Goal: Task Accomplishment & Management: Use online tool/utility

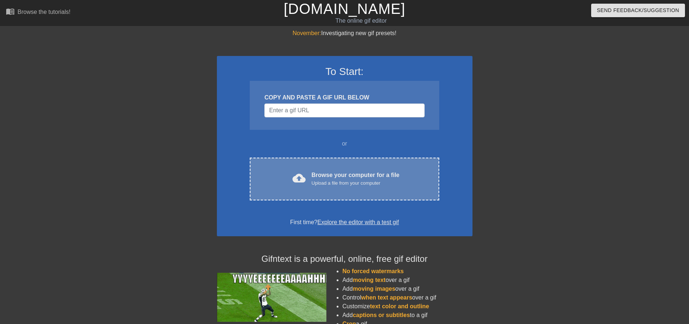
click at [318, 179] on div "Browse your computer for a file Upload a file from your computer" at bounding box center [356, 179] width 88 height 16
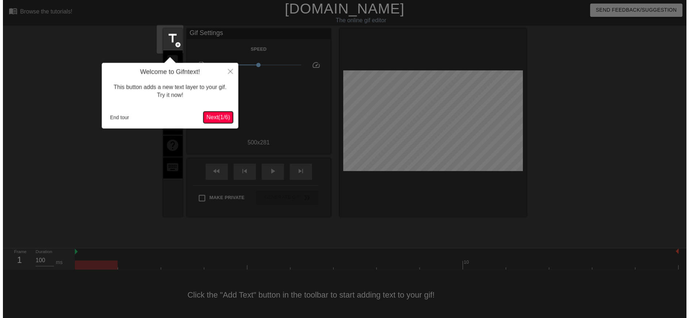
scroll to position [2, 0]
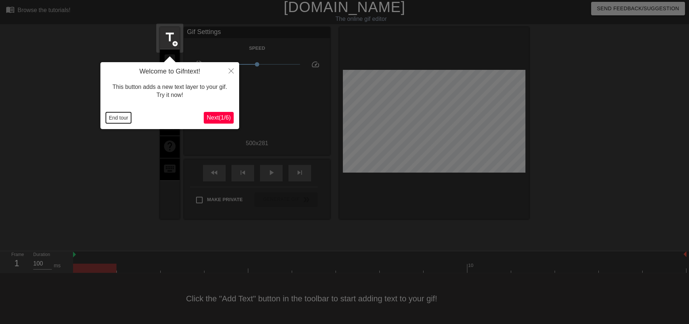
click at [130, 116] on button "End tour" at bounding box center [118, 117] width 25 height 11
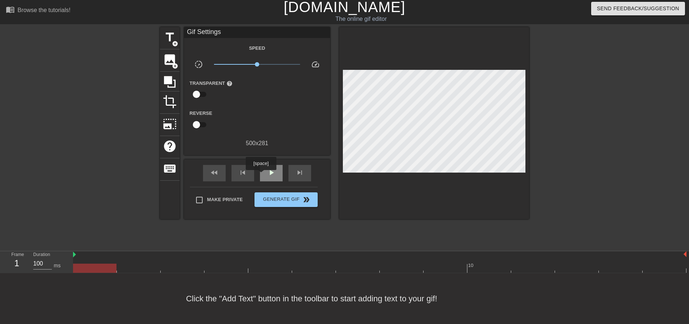
click at [268, 175] on span "play_arrow" at bounding box center [271, 172] width 9 height 9
click at [260, 65] on span "x1.19" at bounding box center [260, 64] width 4 height 4
click at [261, 65] on span "x1.24" at bounding box center [261, 64] width 4 height 4
click at [272, 177] on div "pause" at bounding box center [271, 173] width 23 height 16
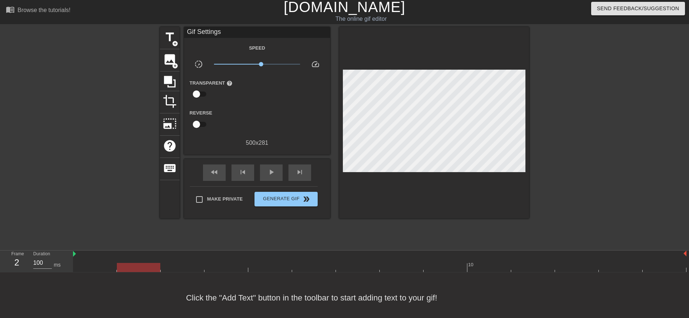
click at [342, 12] on link "[DOMAIN_NAME]" at bounding box center [345, 7] width 122 height 16
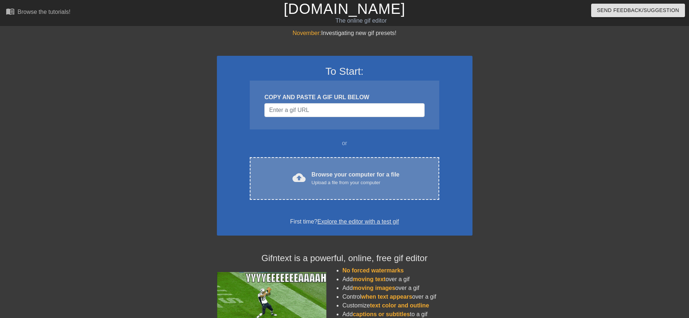
click at [332, 171] on div "Browse your computer for a file Upload a file from your computer" at bounding box center [356, 179] width 88 height 16
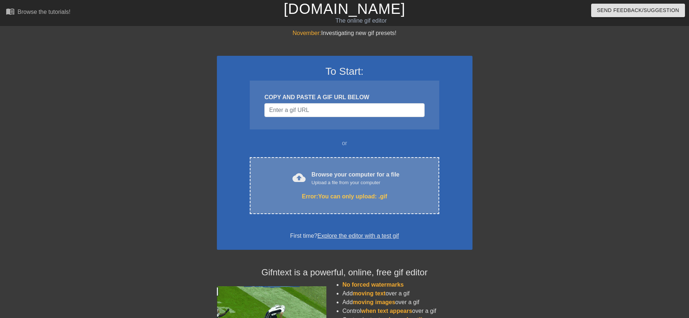
click at [342, 179] on div "Upload a file from your computer" at bounding box center [356, 182] width 88 height 7
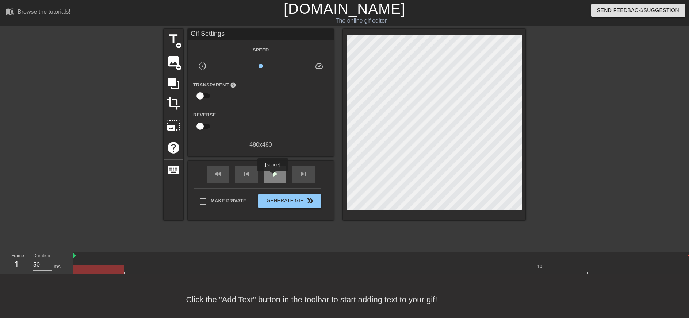
click at [273, 177] on span "play_arrow" at bounding box center [275, 174] width 9 height 9
drag, startPoint x: 264, startPoint y: 67, endPoint x: 271, endPoint y: 68, distance: 6.3
click at [271, 68] on span "x1.70" at bounding box center [270, 66] width 4 height 4
click at [271, 179] on div "pause" at bounding box center [275, 175] width 23 height 16
drag, startPoint x: 169, startPoint y: 263, endPoint x: 427, endPoint y: 273, distance: 258.8
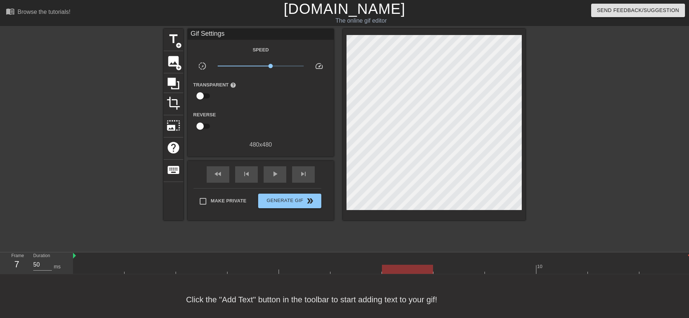
click at [427, 273] on div "10" at bounding box center [382, 264] width 618 height 22
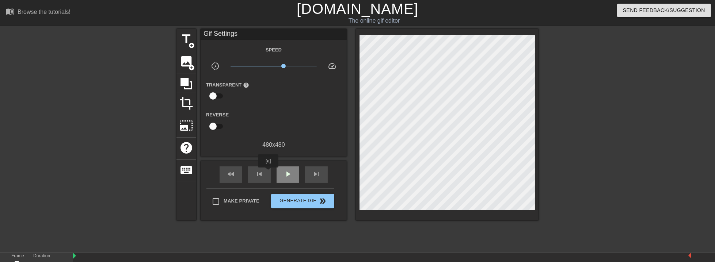
click at [289, 177] on span "play_arrow" at bounding box center [287, 174] width 9 height 9
click at [290, 178] on span "pause" at bounding box center [287, 174] width 9 height 9
click at [289, 174] on span "play_arrow" at bounding box center [287, 174] width 9 height 9
click at [285, 65] on span "x1.76" at bounding box center [284, 66] width 4 height 4
click at [283, 69] on span "x1.70" at bounding box center [273, 66] width 87 height 9
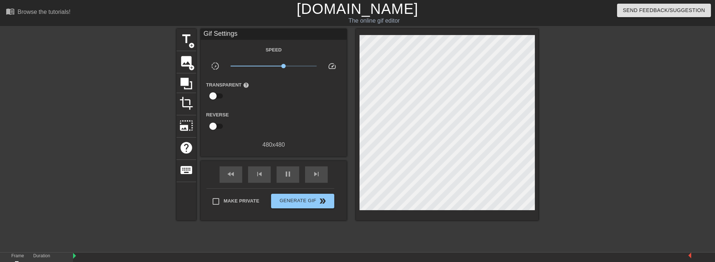
click at [284, 65] on span "x1.70" at bounding box center [283, 66] width 4 height 4
click at [284, 66] on span "x1.76" at bounding box center [284, 66] width 4 height 4
click at [343, 11] on link "[DOMAIN_NAME]" at bounding box center [358, 9] width 122 height 16
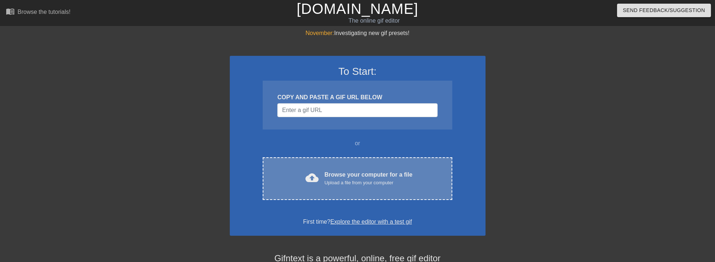
click at [338, 166] on div "cloud_upload Browse your computer for a file Upload a file from your computer C…" at bounding box center [357, 178] width 189 height 43
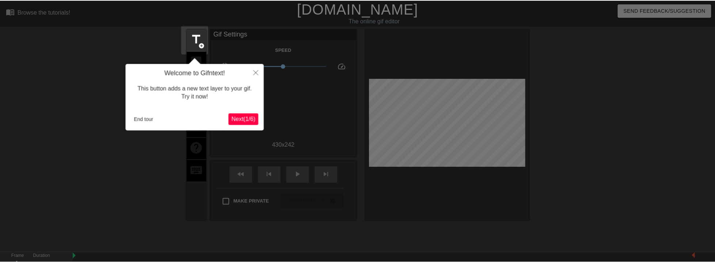
scroll to position [18, 0]
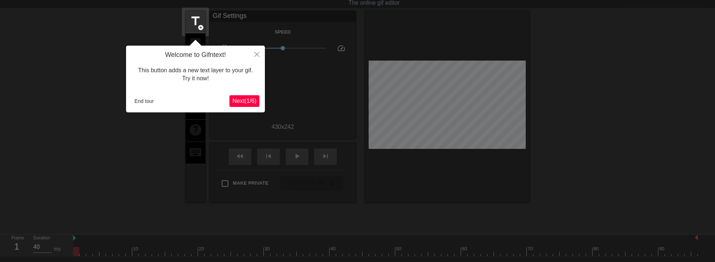
click at [152, 109] on div "Welcome to Gifntext! This button adds a new text layer to your gif. Try it now!…" at bounding box center [195, 79] width 139 height 67
click at [150, 102] on button "End tour" at bounding box center [143, 101] width 25 height 11
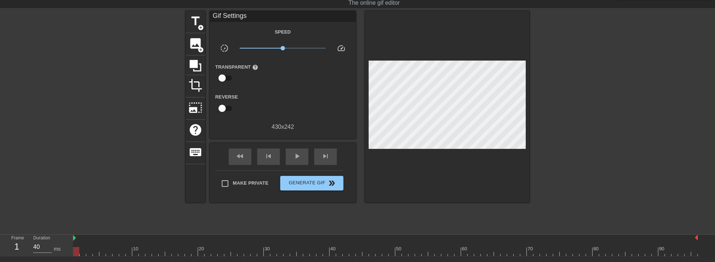
click at [290, 149] on div "play_arrow" at bounding box center [297, 157] width 23 height 16
click at [286, 50] on span "x1.22" at bounding box center [283, 48] width 87 height 9
click at [287, 50] on span "x1.26" at bounding box center [283, 48] width 87 height 9
click at [297, 157] on span "pause" at bounding box center [297, 156] width 9 height 9
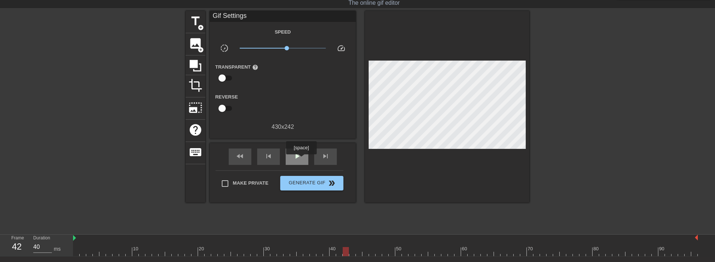
click at [301, 160] on span "play_arrow" at bounding box center [297, 156] width 9 height 9
click at [300, 155] on span "pause" at bounding box center [297, 156] width 9 height 9
type input "40"
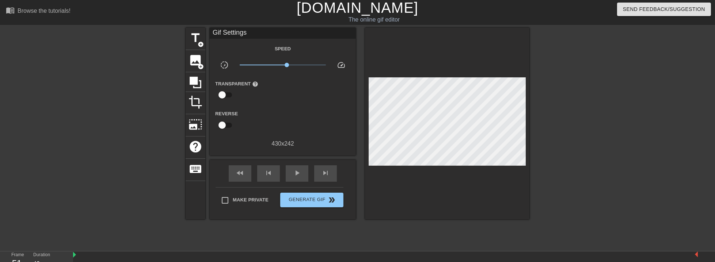
scroll to position [0, 0]
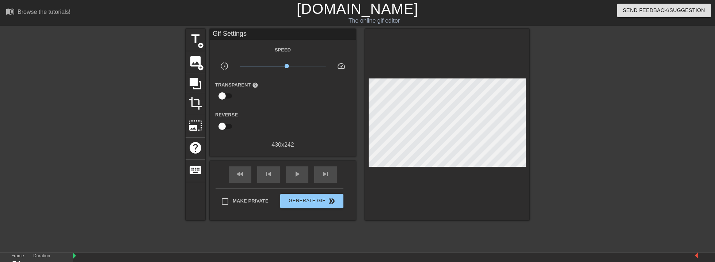
click at [365, 11] on link "[DOMAIN_NAME]" at bounding box center [358, 9] width 122 height 16
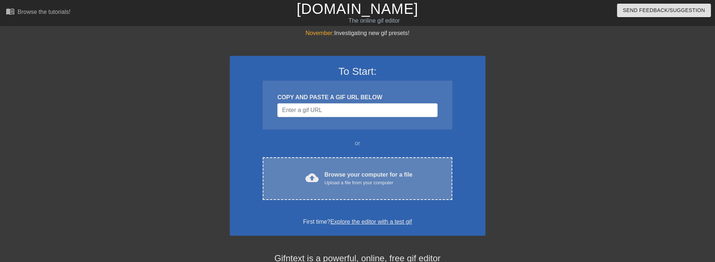
click at [323, 165] on div "cloud_upload Browse your computer for a file Upload a file from your computer C…" at bounding box center [357, 178] width 189 height 43
click at [299, 173] on div "cloud_upload Browse your computer for a file Upload a file from your computer" at bounding box center [357, 179] width 159 height 16
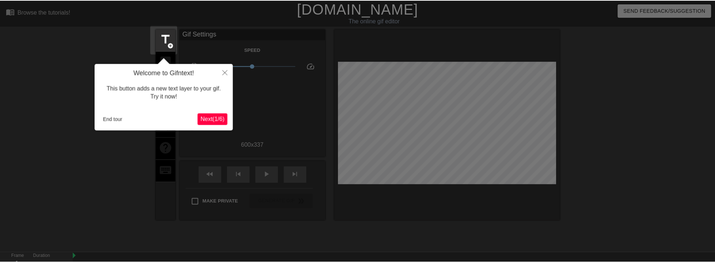
scroll to position [18, 0]
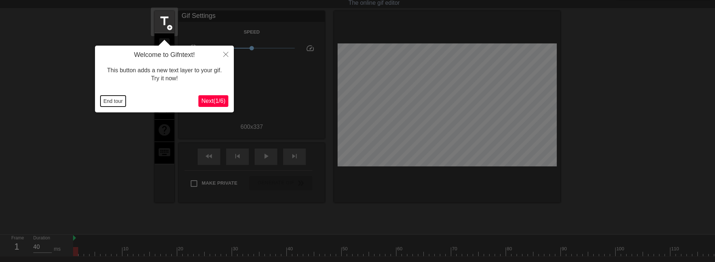
click at [119, 98] on button "End tour" at bounding box center [112, 101] width 25 height 11
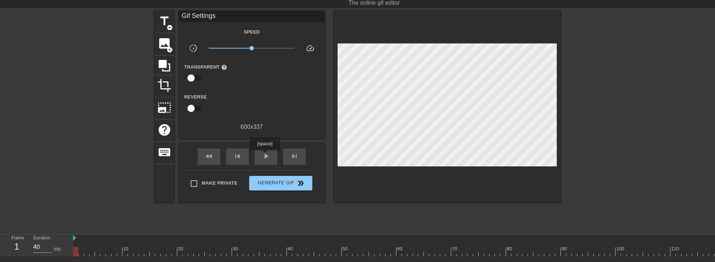
drag, startPoint x: 266, startPoint y: 158, endPoint x: 259, endPoint y: 136, distance: 23.2
click at [266, 158] on span "play_arrow" at bounding box center [266, 156] width 9 height 9
click at [256, 49] on span "x1.29" at bounding box center [252, 48] width 87 height 9
click at [256, 49] on span "x1.23" at bounding box center [255, 48] width 4 height 4
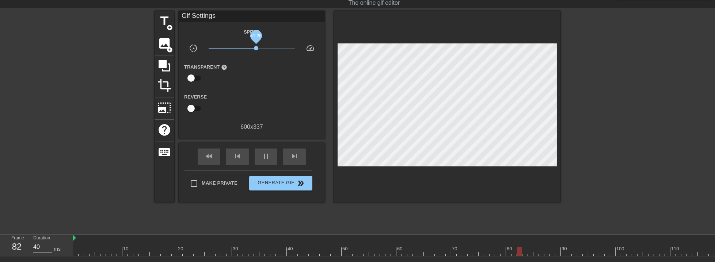
click at [256, 49] on span "x1.26" at bounding box center [256, 48] width 4 height 4
click at [256, 49] on span "x1.29" at bounding box center [256, 48] width 4 height 4
click at [266, 158] on span "pause" at bounding box center [266, 156] width 9 height 9
click at [270, 157] on div "play_arrow" at bounding box center [266, 157] width 23 height 16
type input "40"
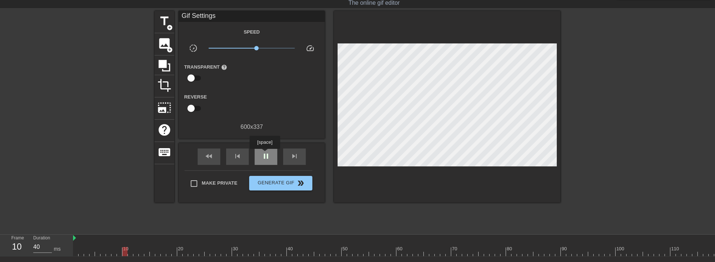
click at [264, 154] on span "pause" at bounding box center [266, 156] width 9 height 9
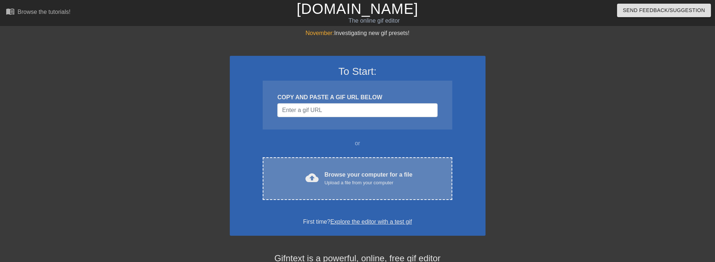
click at [355, 162] on div "cloud_upload Browse your computer for a file Upload a file from your computer C…" at bounding box center [357, 178] width 189 height 43
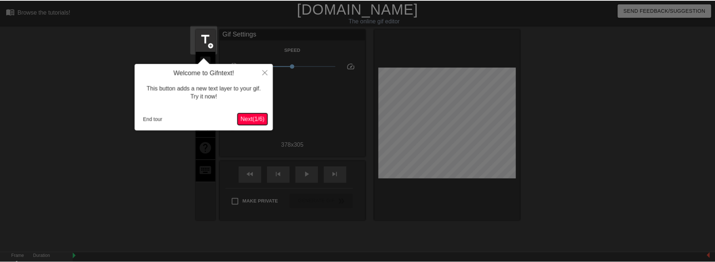
scroll to position [18, 0]
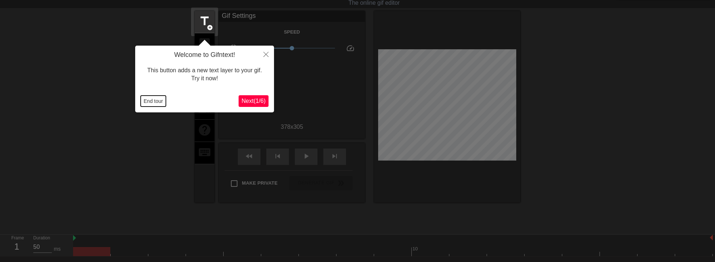
click at [161, 104] on button "End tour" at bounding box center [153, 101] width 25 height 11
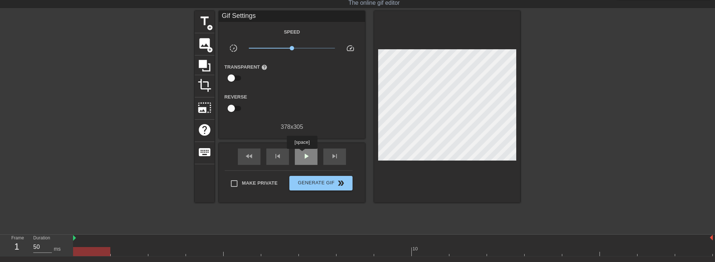
click at [302, 154] on span "play_arrow" at bounding box center [306, 156] width 9 height 9
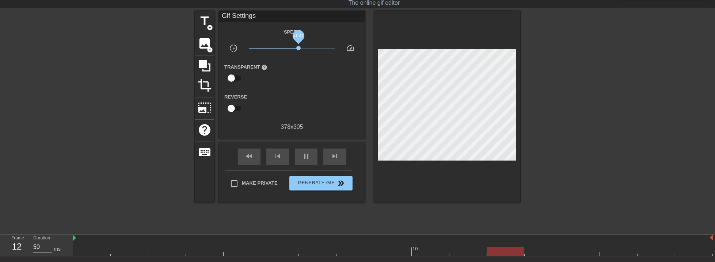
drag, startPoint x: 294, startPoint y: 47, endPoint x: 298, endPoint y: 49, distance: 4.9
click at [298, 49] on span "x1.41" at bounding box center [298, 48] width 4 height 4
click at [299, 49] on span "x1.45" at bounding box center [299, 48] width 4 height 4
click at [299, 49] on span "x1.50" at bounding box center [299, 48] width 4 height 4
click at [302, 49] on span "x1.62" at bounding box center [301, 48] width 4 height 4
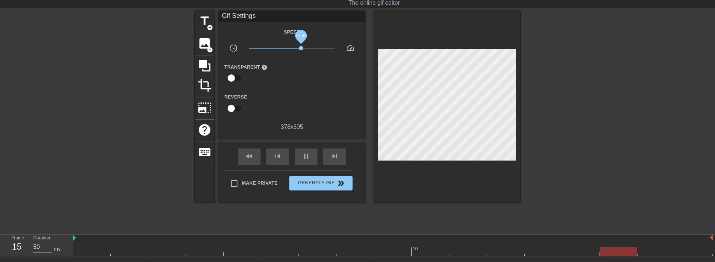
click at [301, 49] on span "x1.62" at bounding box center [301, 48] width 4 height 4
click at [300, 49] on span "x1.62" at bounding box center [301, 48] width 4 height 4
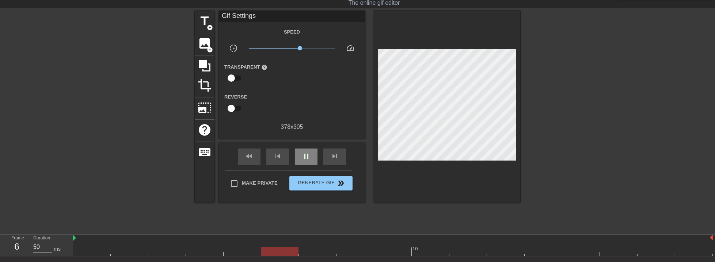
click at [309, 161] on div "pause" at bounding box center [306, 157] width 23 height 16
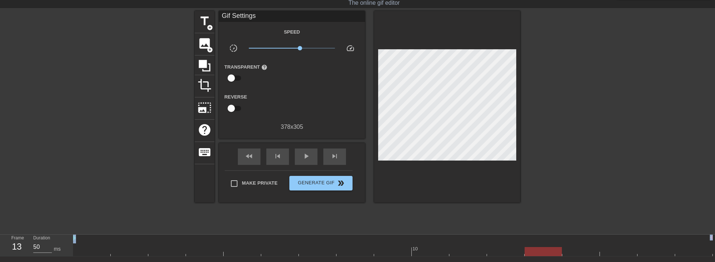
drag, startPoint x: 149, startPoint y: 256, endPoint x: 92, endPoint y: 250, distance: 57.3
click at [73, 251] on div "menu_book Browse the tutorials! Gifntext.com The online gif editor Send Feedbac…" at bounding box center [357, 144] width 715 height 325
click at [288, 252] on div at bounding box center [393, 251] width 640 height 9
drag, startPoint x: 289, startPoint y: 253, endPoint x: 218, endPoint y: 251, distance: 70.9
click at [224, 252] on div at bounding box center [242, 251] width 37 height 9
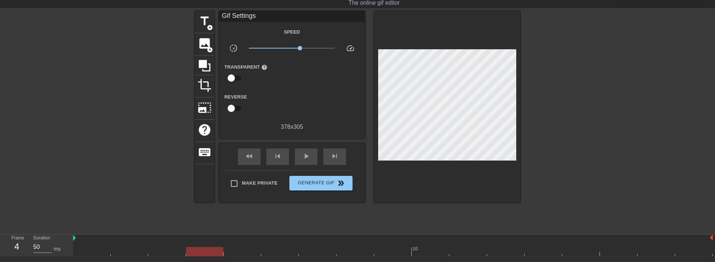
click at [134, 245] on div at bounding box center [130, 246] width 38 height 9
drag, startPoint x: 89, startPoint y: 244, endPoint x: 139, endPoint y: 240, distance: 50.2
click at [89, 244] on div at bounding box center [92, 246] width 38 height 9
click at [403, 246] on div at bounding box center [393, 246] width 38 height 9
click at [310, 156] on span "play_arrow" at bounding box center [306, 156] width 9 height 9
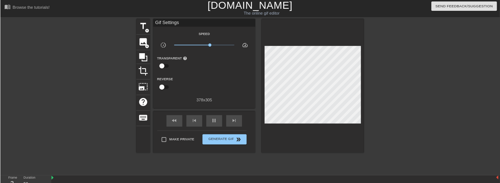
scroll to position [0, 0]
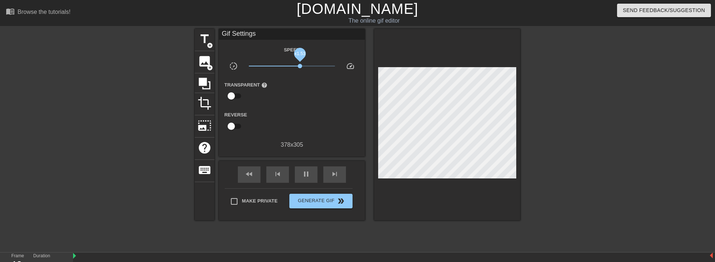
click at [302, 66] on span "x1.53" at bounding box center [300, 66] width 4 height 4
click at [299, 67] on span "x1.57" at bounding box center [300, 66] width 4 height 4
click at [300, 68] on span "x1.50" at bounding box center [292, 66] width 87 height 9
click at [306, 175] on span "pause" at bounding box center [306, 174] width 9 height 9
click at [306, 174] on span "play_arrow" at bounding box center [306, 174] width 9 height 9
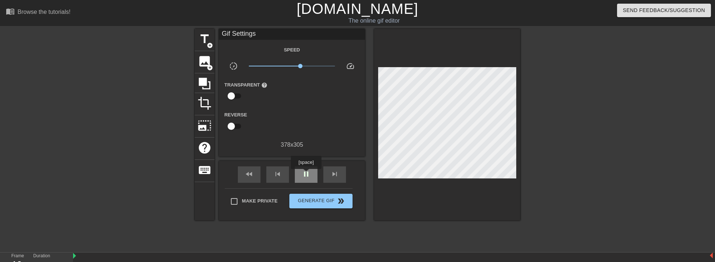
click at [306, 174] on span "pause" at bounding box center [306, 174] width 9 height 9
click at [306, 174] on span "play_arrow" at bounding box center [306, 174] width 9 height 9
click at [306, 174] on span "pause" at bounding box center [306, 174] width 9 height 9
click at [306, 174] on span "play_arrow" at bounding box center [306, 174] width 9 height 9
click at [306, 174] on span "pause" at bounding box center [306, 174] width 9 height 9
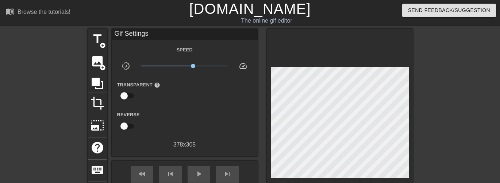
scroll to position [6, 0]
click at [203, 173] on span "play_arrow" at bounding box center [199, 174] width 9 height 9
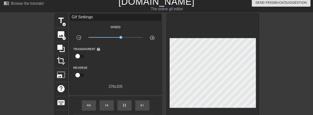
scroll to position [15, 0]
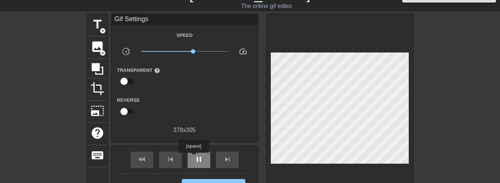
click at [194, 158] on div "pause" at bounding box center [199, 160] width 23 height 16
click at [199, 159] on span "play_arrow" at bounding box center [199, 159] width 9 height 9
click at [192, 51] on span "x1.50" at bounding box center [192, 51] width 4 height 4
click at [203, 157] on span "pause" at bounding box center [199, 159] width 9 height 9
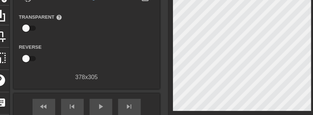
scroll to position [69, 0]
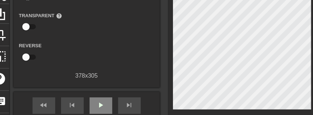
click at [106, 105] on div "play_arrow" at bounding box center [100, 105] width 23 height 16
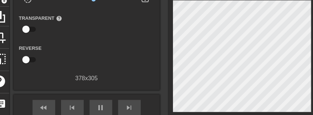
scroll to position [51, 0]
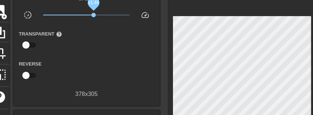
click at [95, 15] on span "x1.46" at bounding box center [93, 15] width 4 height 4
click at [95, 16] on span "x1.55" at bounding box center [94, 15] width 4 height 4
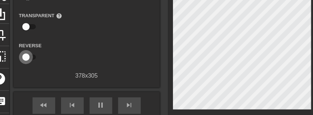
click at [28, 56] on input "checkbox" at bounding box center [26, 57] width 42 height 14
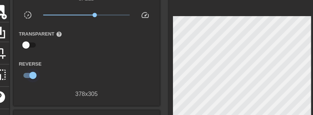
click at [36, 75] on input "checkbox" at bounding box center [33, 75] width 42 height 14
checkbox input "false"
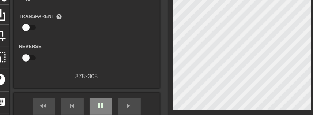
scroll to position [69, 0]
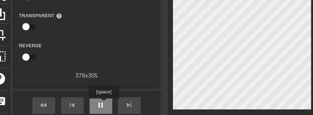
click at [103, 104] on span "pause" at bounding box center [100, 104] width 9 height 9
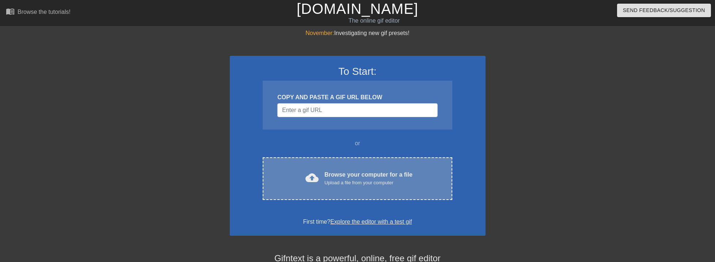
click at [303, 174] on div "cloud_upload" at bounding box center [310, 179] width 16 height 16
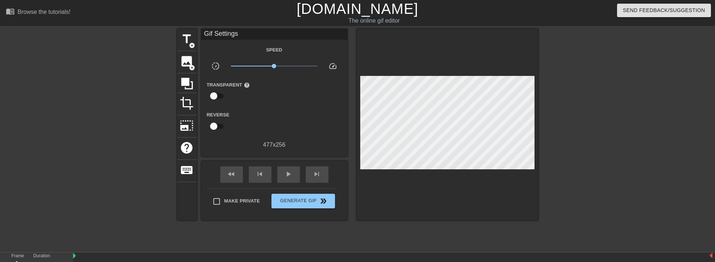
click at [292, 161] on div "fast_rewind skip_previous play_arrow skip_next" at bounding box center [274, 174] width 119 height 27
drag, startPoint x: 289, startPoint y: 166, endPoint x: 286, endPoint y: 152, distance: 14.5
click at [289, 167] on div "play_arrow" at bounding box center [288, 175] width 23 height 16
click at [278, 66] on span "x1.00" at bounding box center [274, 66] width 87 height 9
click at [282, 66] on span "x1.23" at bounding box center [274, 66] width 87 height 9
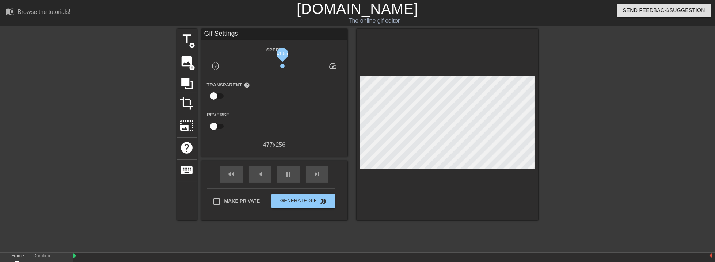
click at [285, 66] on span "x1.55" at bounding box center [274, 66] width 87 height 9
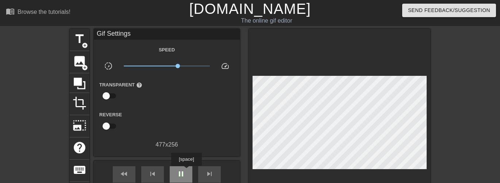
click at [186, 171] on div "pause" at bounding box center [181, 175] width 23 height 16
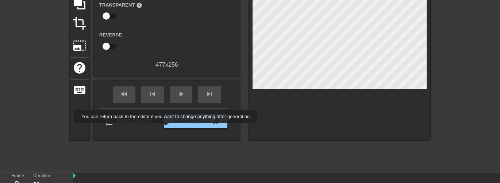
scroll to position [131, 0]
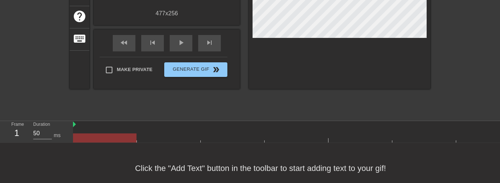
drag, startPoint x: 152, startPoint y: 136, endPoint x: 103, endPoint y: 137, distance: 49.3
click at [103, 137] on div at bounding box center [392, 138] width 639 height 9
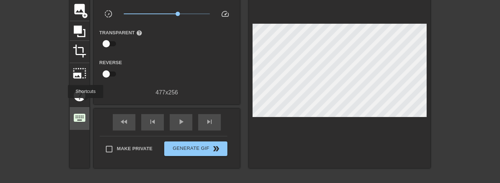
scroll to position [44, 0]
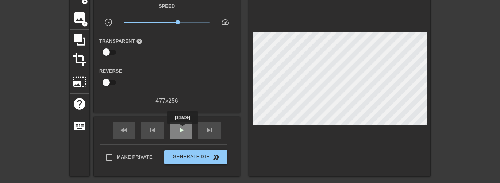
click at [182, 129] on span "play_arrow" at bounding box center [181, 130] width 9 height 9
click at [176, 23] on span "x1.66" at bounding box center [176, 22] width 4 height 4
click at [183, 126] on span "pause" at bounding box center [181, 130] width 9 height 9
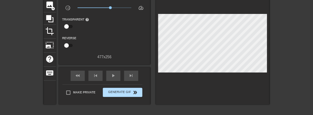
scroll to position [88, 0]
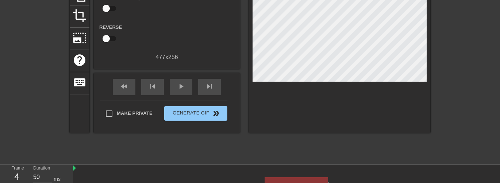
drag, startPoint x: 224, startPoint y: 182, endPoint x: 288, endPoint y: 180, distance: 63.9
click at [288, 180] on div at bounding box center [392, 182] width 639 height 9
click at [301, 182] on div at bounding box center [297, 182] width 64 height 9
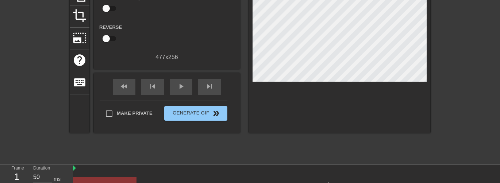
drag, startPoint x: 319, startPoint y: 180, endPoint x: 137, endPoint y: 175, distance: 182.7
click at [137, 175] on div "10" at bounding box center [392, 176] width 639 height 22
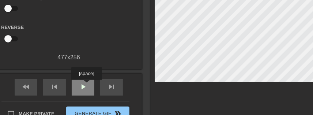
click at [86, 85] on span "play_arrow" at bounding box center [83, 86] width 9 height 9
click at [81, 89] on span "pause" at bounding box center [83, 86] width 9 height 9
click at [88, 88] on div "play_arrow" at bounding box center [83, 87] width 23 height 16
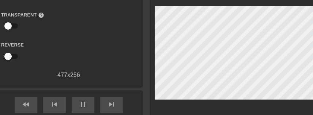
scroll to position [60, 0]
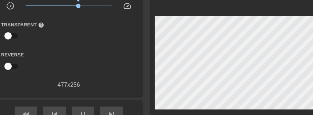
click at [80, 5] on span "x1.66" at bounding box center [78, 6] width 4 height 4
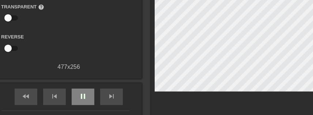
scroll to position [79, 0]
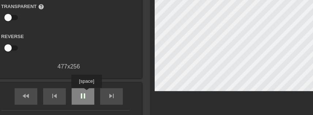
click at [86, 93] on span "pause" at bounding box center [83, 95] width 9 height 9
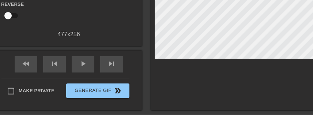
scroll to position [124, 0]
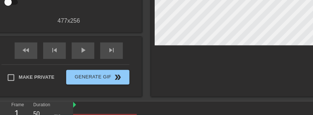
drag, startPoint x: 97, startPoint y: 108, endPoint x: 93, endPoint y: 110, distance: 4.4
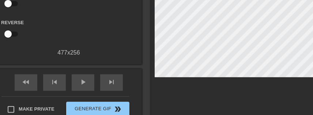
scroll to position [97, 0]
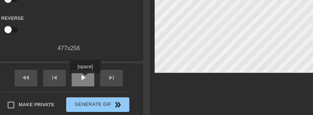
click at [85, 78] on span "play_arrow" at bounding box center [83, 77] width 9 height 9
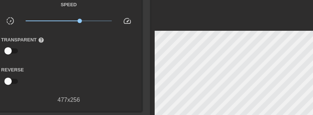
scroll to position [33, 0]
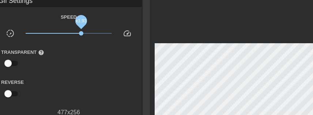
click at [81, 32] on span "x1.93" at bounding box center [81, 33] width 4 height 4
click at [80, 32] on span "x1.91" at bounding box center [81, 33] width 4 height 4
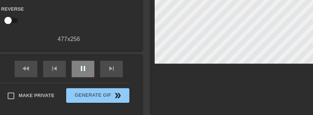
scroll to position [106, 0]
click at [87, 65] on span "pause" at bounding box center [83, 68] width 9 height 9
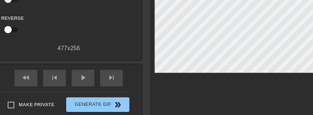
scroll to position [88, 0]
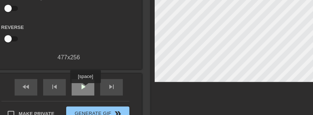
click at [85, 88] on span "play_arrow" at bounding box center [83, 86] width 9 height 9
click at [85, 87] on span "pause" at bounding box center [83, 86] width 9 height 9
click at [86, 88] on span "play_arrow" at bounding box center [83, 86] width 9 height 9
click at [85, 88] on span "pause" at bounding box center [83, 86] width 9 height 9
click at [86, 87] on span "play_arrow" at bounding box center [83, 86] width 9 height 9
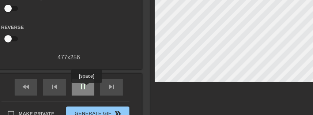
click at [86, 88] on span "pause" at bounding box center [83, 86] width 9 height 9
click at [91, 88] on div "play_arrow" at bounding box center [83, 87] width 23 height 16
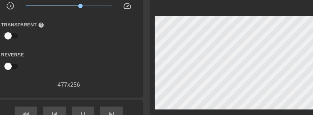
scroll to position [60, 0]
click at [80, 7] on span "x1.86" at bounding box center [80, 6] width 4 height 4
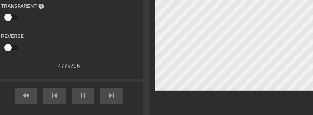
scroll to position [79, 0]
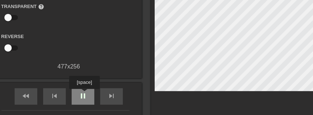
click at [84, 94] on span "pause" at bounding box center [83, 95] width 9 height 9
click at [84, 94] on span "play_arrow" at bounding box center [83, 95] width 9 height 9
click at [84, 94] on span "pause" at bounding box center [83, 95] width 9 height 9
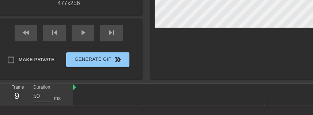
scroll to position [152, 0]
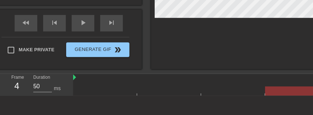
drag, startPoint x: 141, startPoint y: 91, endPoint x: 295, endPoint y: 89, distance: 153.4
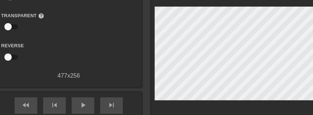
scroll to position [79, 0]
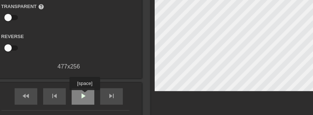
click at [84, 95] on span "play_arrow" at bounding box center [83, 95] width 9 height 9
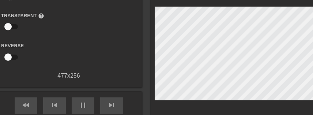
scroll to position [60, 0]
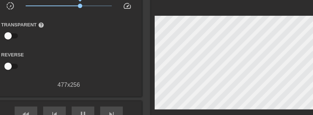
click at [81, 6] on span "x1.82" at bounding box center [80, 6] width 4 height 4
click at [79, 5] on span "x1.80" at bounding box center [79, 6] width 4 height 4
click at [88, 112] on div "pause" at bounding box center [83, 114] width 23 height 16
click at [80, 108] on div "play_arrow" at bounding box center [83, 114] width 23 height 16
click at [81, 5] on span "x1.72" at bounding box center [69, 5] width 87 height 9
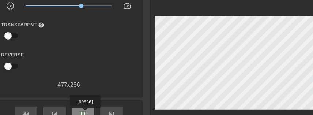
click at [85, 112] on span "pause" at bounding box center [83, 114] width 9 height 9
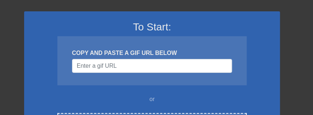
scroll to position [64, 0]
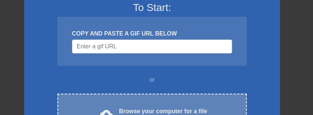
click at [142, 100] on div "cloud_upload Browse your computer for a file Upload a file from your computer C…" at bounding box center [151, 115] width 189 height 43
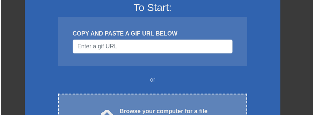
scroll to position [0, 0]
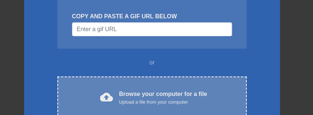
scroll to position [82, 0]
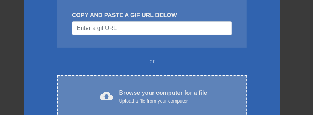
click at [127, 92] on div "Browse your computer for a file Upload a file from your computer" at bounding box center [163, 96] width 88 height 16
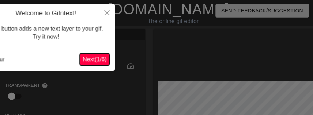
scroll to position [18, 0]
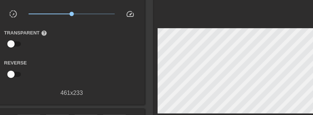
scroll to position [64, 0]
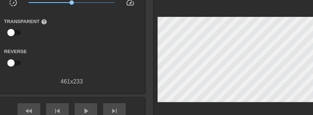
drag, startPoint x: 91, startPoint y: 103, endPoint x: 91, endPoint y: 96, distance: 6.2
click at [91, 102] on div "fast_rewind skip_previous play_arrow skip_next" at bounding box center [71, 111] width 119 height 27
drag, startPoint x: 87, startPoint y: 104, endPoint x: 88, endPoint y: 89, distance: 15.0
click at [86, 106] on div "play_arrow" at bounding box center [86, 111] width 23 height 16
click at [83, 4] on span "x1.86" at bounding box center [71, 2] width 87 height 9
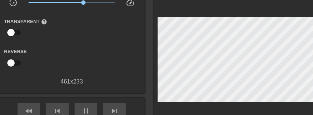
click at [88, 3] on span "x1.86" at bounding box center [71, 2] width 87 height 9
click at [91, 2] on span "x2.34" at bounding box center [71, 2] width 87 height 9
click at [89, 2] on span "x2.75" at bounding box center [90, 2] width 4 height 4
click at [86, 2] on span "x2.16" at bounding box center [86, 2] width 4 height 4
click at [87, 2] on span "x2.16" at bounding box center [86, 2] width 4 height 4
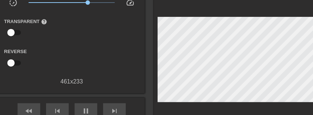
click at [88, 2] on span "x2.34" at bounding box center [87, 2] width 4 height 4
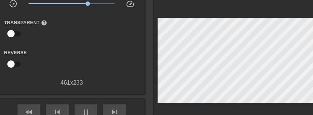
scroll to position [54, 0]
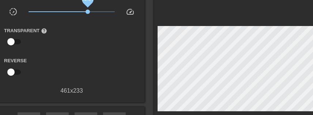
click at [87, 11] on span "x2.34" at bounding box center [87, 11] width 4 height 4
click at [87, 11] on span "x2.26" at bounding box center [87, 11] width 4 height 4
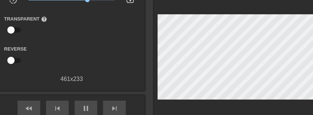
scroll to position [91, 0]
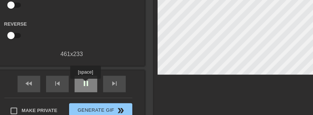
click at [85, 84] on span "pause" at bounding box center [85, 83] width 9 height 9
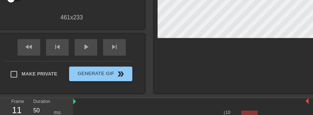
scroll to position [6, 0]
drag, startPoint x: 145, startPoint y: 111, endPoint x: 191, endPoint y: 109, distance: 46.1
click at [191, 109] on div "10" at bounding box center [190, 111] width 235 height 12
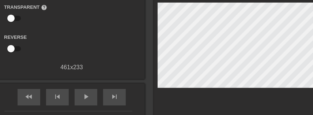
scroll to position [54, 0]
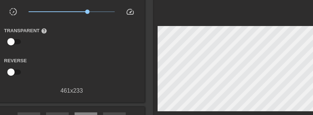
click at [87, 13] on span "x2.29" at bounding box center [87, 11] width 4 height 4
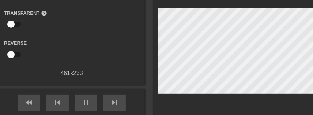
scroll to position [73, 0]
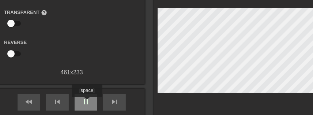
click at [87, 102] on span "pause" at bounding box center [85, 101] width 9 height 9
click at [85, 98] on span "play_arrow" at bounding box center [85, 101] width 9 height 9
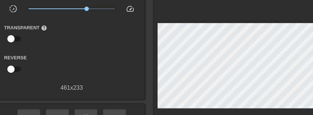
scroll to position [54, 0]
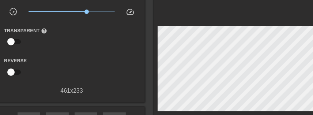
click at [87, 11] on span "x2.21" at bounding box center [86, 11] width 4 height 4
click at [88, 11] on span "x2.40" at bounding box center [88, 11] width 4 height 4
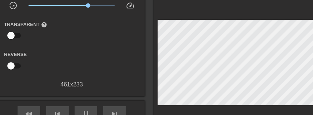
scroll to position [64, 0]
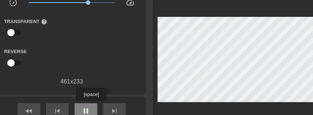
click at [88, 107] on span "pause" at bounding box center [85, 110] width 9 height 9
click at [87, 108] on span "play_arrow" at bounding box center [85, 110] width 9 height 9
click at [85, 110] on span "pause" at bounding box center [85, 110] width 9 height 9
click at [88, 108] on span "play_arrow" at bounding box center [85, 110] width 9 height 9
click at [88, 109] on span "pause" at bounding box center [85, 110] width 9 height 9
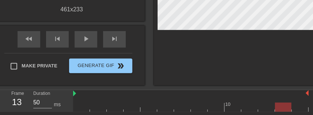
scroll to position [155, 0]
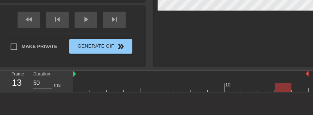
drag, startPoint x: 117, startPoint y: 88, endPoint x: 273, endPoint y: 87, distance: 156.7
click at [276, 88] on div at bounding box center [190, 87] width 235 height 9
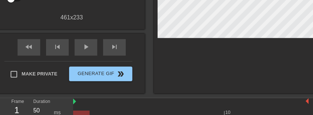
drag, startPoint x: 91, startPoint y: 108, endPoint x: 81, endPoint y: 100, distance: 12.2
click at [77, 109] on div "10" at bounding box center [190, 111] width 235 height 12
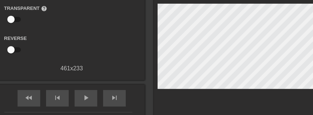
scroll to position [73, 0]
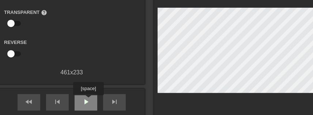
click at [88, 100] on span "play_arrow" at bounding box center [85, 101] width 9 height 9
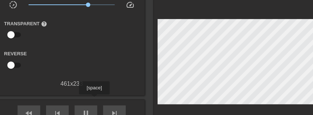
scroll to position [54, 0]
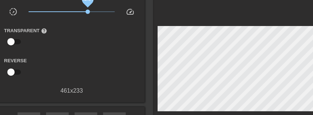
click at [88, 12] on span "x2.34" at bounding box center [87, 11] width 4 height 4
click at [86, 11] on span "x2.16" at bounding box center [86, 11] width 4 height 4
click at [87, 11] on span "x2.16" at bounding box center [86, 11] width 4 height 4
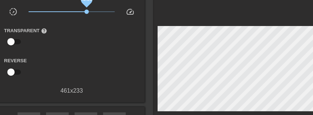
click at [88, 12] on span "x2.21" at bounding box center [86, 11] width 4 height 4
click at [91, 13] on span "x2.45" at bounding box center [71, 11] width 87 height 9
click at [89, 13] on span "x2.79" at bounding box center [91, 11] width 4 height 4
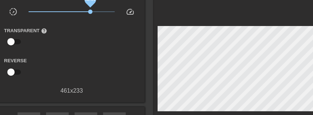
click at [90, 12] on span "x2.69" at bounding box center [90, 11] width 4 height 4
click at [91, 12] on span "x2.69" at bounding box center [90, 11] width 4 height 4
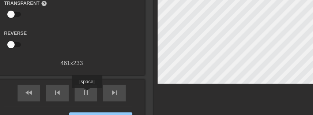
scroll to position [64, 0]
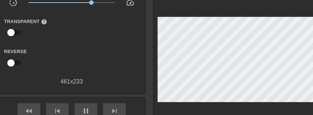
click at [91, 3] on span "x2.85" at bounding box center [91, 2] width 4 height 4
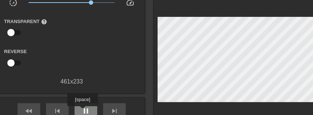
click at [82, 111] on span "pause" at bounding box center [85, 110] width 9 height 9
click at [89, 108] on span "play_arrow" at bounding box center [85, 110] width 9 height 9
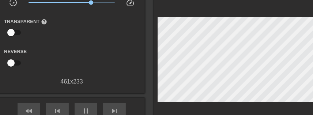
click at [89, 2] on span "x2.79" at bounding box center [91, 2] width 4 height 4
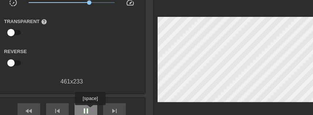
click at [90, 110] on span "pause" at bounding box center [85, 110] width 9 height 9
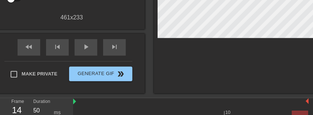
scroll to position [6, 0]
drag, startPoint x: 198, startPoint y: 108, endPoint x: 77, endPoint y: 109, distance: 120.5
click at [77, 109] on div "10" at bounding box center [190, 111] width 235 height 12
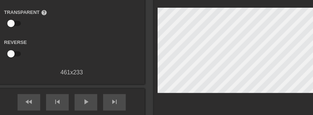
scroll to position [64, 0]
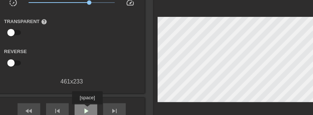
click at [87, 109] on span "play_arrow" at bounding box center [85, 110] width 9 height 9
click at [90, 108] on span "pause" at bounding box center [85, 110] width 9 height 9
click at [90, 108] on span "play_arrow" at bounding box center [85, 110] width 9 height 9
click at [90, 108] on span "pause" at bounding box center [85, 110] width 9 height 9
click at [90, 108] on span "play_arrow" at bounding box center [85, 110] width 9 height 9
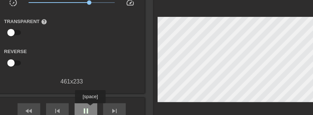
click at [90, 108] on span "pause" at bounding box center [85, 110] width 9 height 9
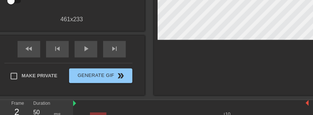
scroll to position [127, 0]
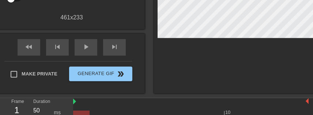
drag, startPoint x: 115, startPoint y: 111, endPoint x: 79, endPoint y: 108, distance: 36.6
click at [79, 108] on div "10" at bounding box center [190, 109] width 235 height 22
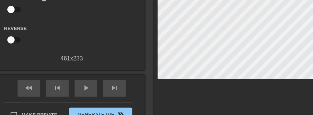
scroll to position [82, 0]
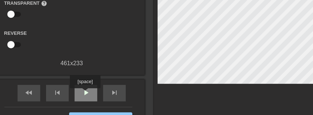
click at [85, 93] on span "play_arrow" at bounding box center [85, 92] width 9 height 9
click at [85, 96] on span "pause" at bounding box center [85, 92] width 9 height 9
click at [84, 94] on span "play_arrow" at bounding box center [85, 92] width 9 height 9
